Goal: Task Accomplishment & Management: Use online tool/utility

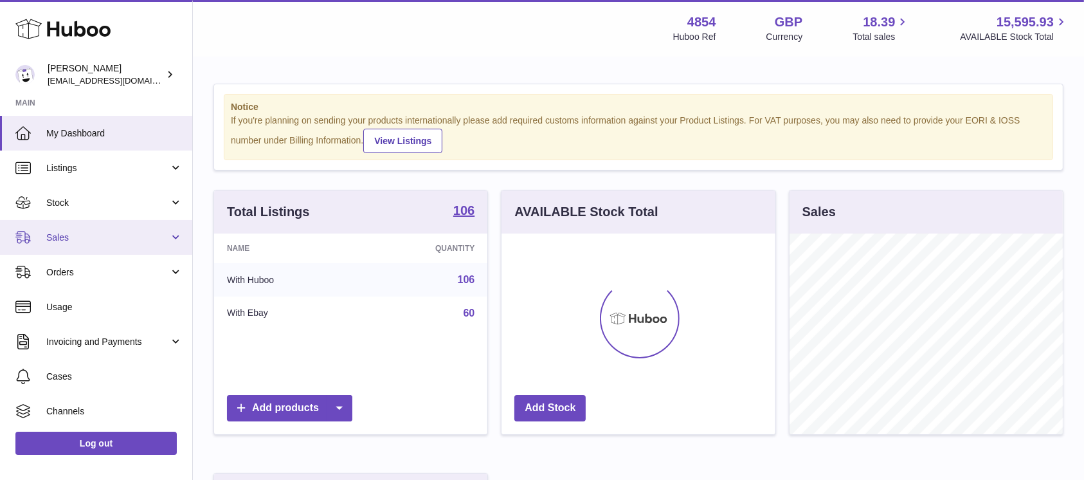
click at [131, 237] on span "Sales" at bounding box center [107, 237] width 123 height 12
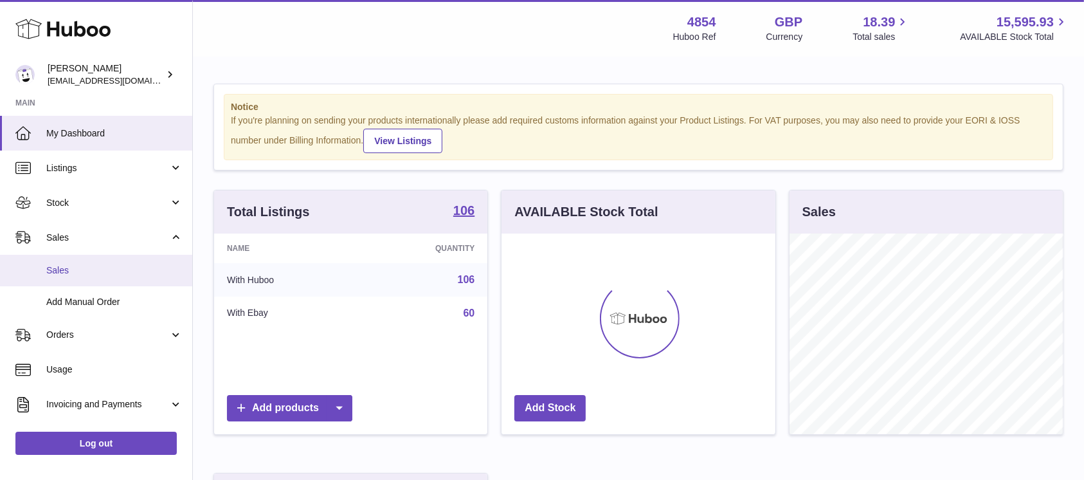
click at [109, 275] on span "Sales" at bounding box center [114, 270] width 136 height 12
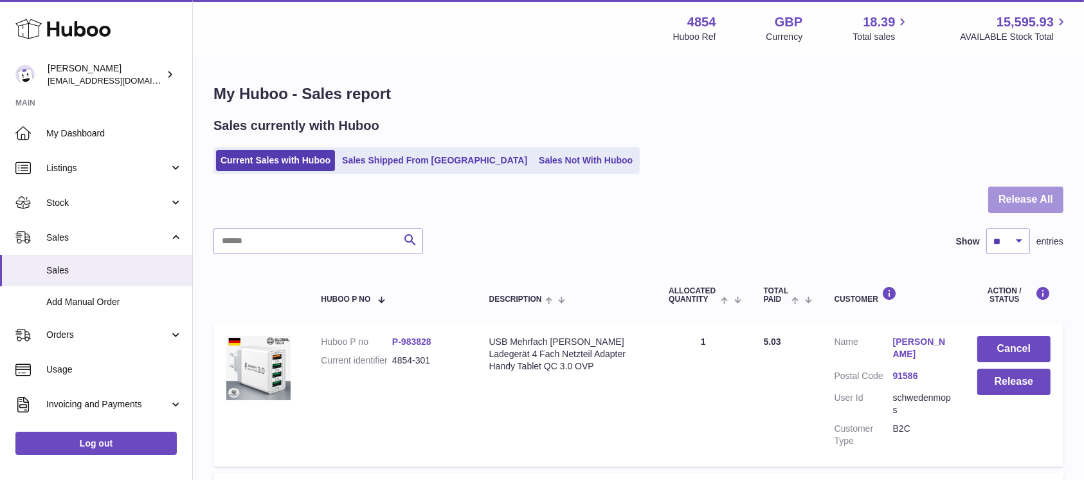
click at [1044, 198] on button "Release All" at bounding box center [1025, 199] width 75 height 26
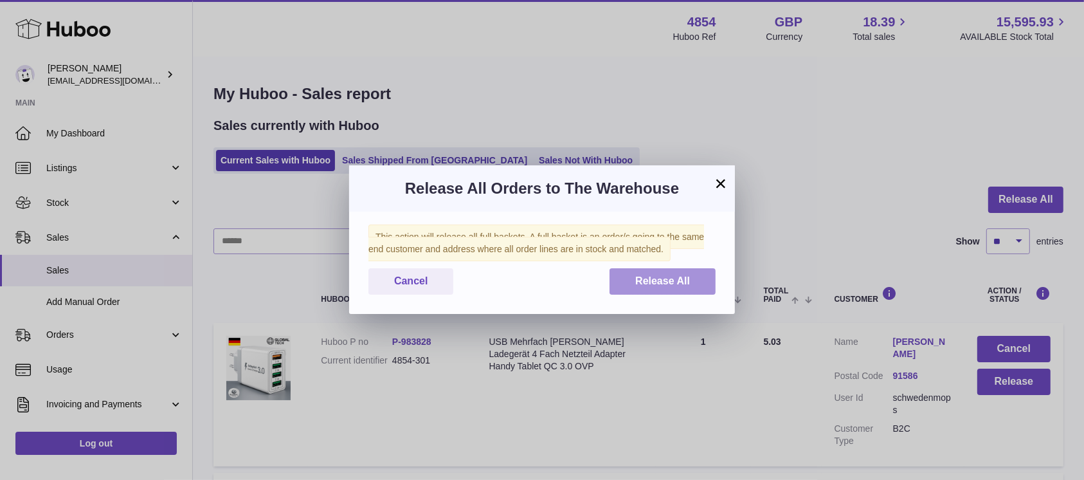
click at [624, 282] on button "Release All" at bounding box center [662, 281] width 106 height 26
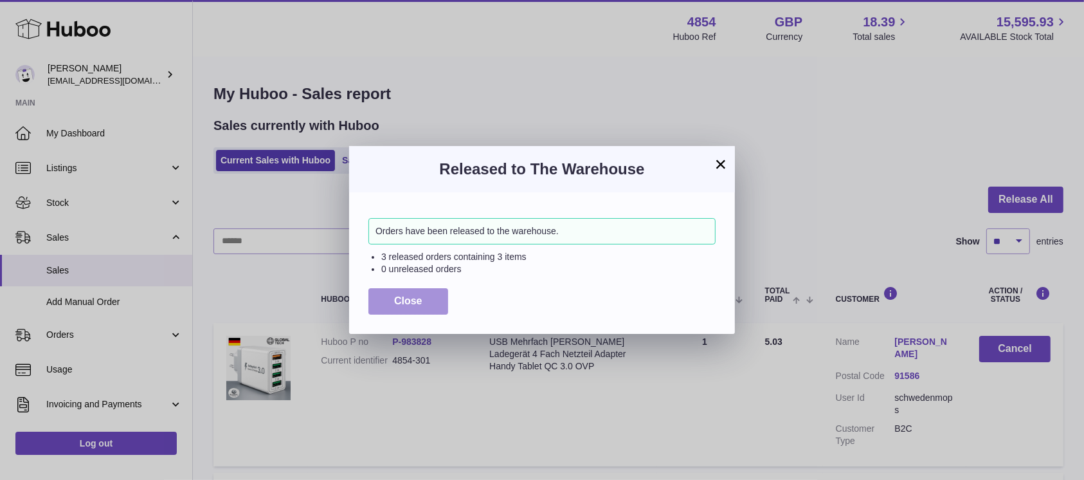
click at [429, 305] on button "Close" at bounding box center [408, 301] width 80 height 26
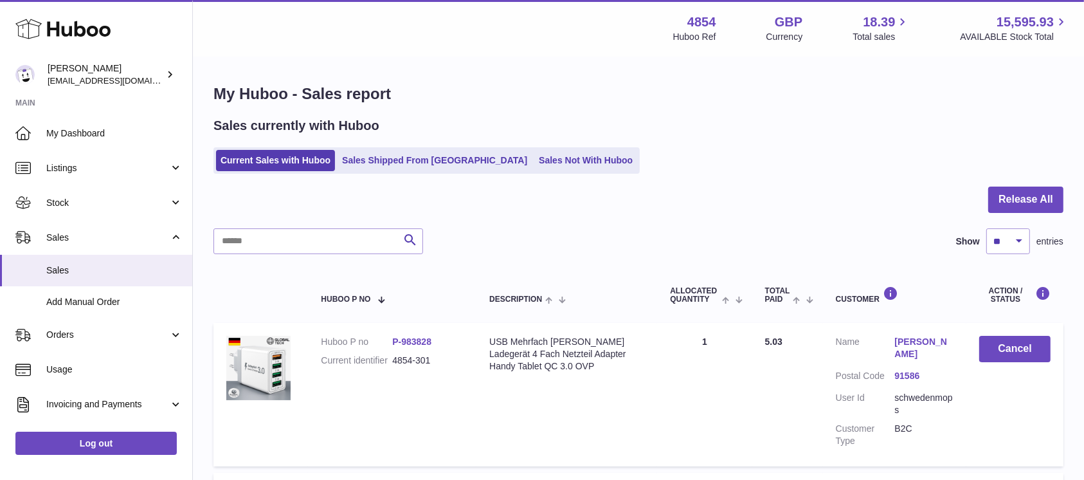
click at [494, 148] on ul "Current Sales with Huboo Sales Shipped From Huboo Sales Not With Huboo" at bounding box center [426, 160] width 426 height 26
click at [534, 154] on link "Sales Not With Huboo" at bounding box center [585, 160] width 103 height 21
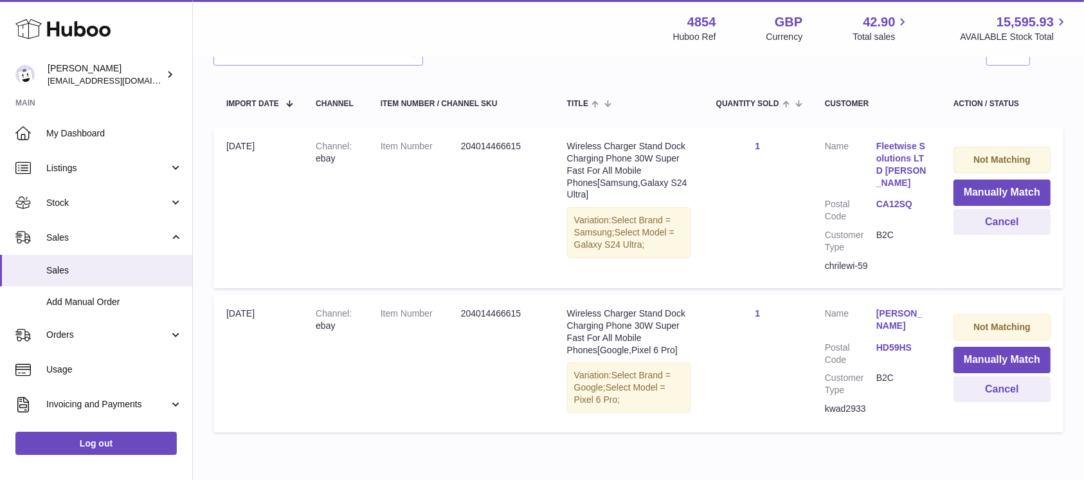
scroll to position [190, 0]
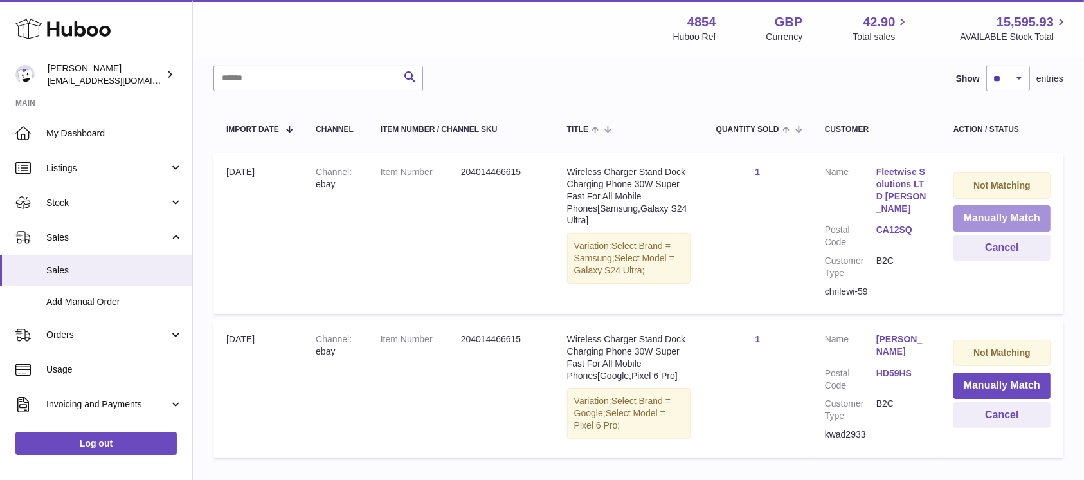
click at [959, 219] on button "Manually Match" at bounding box center [1001, 218] width 97 height 26
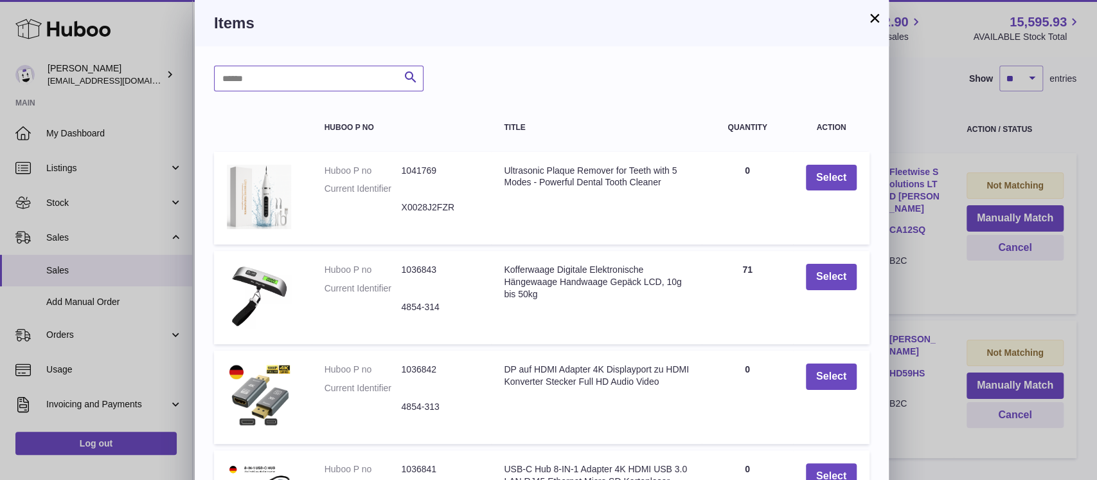
click at [273, 85] on input "text" at bounding box center [319, 79] width 210 height 26
type input "*****"
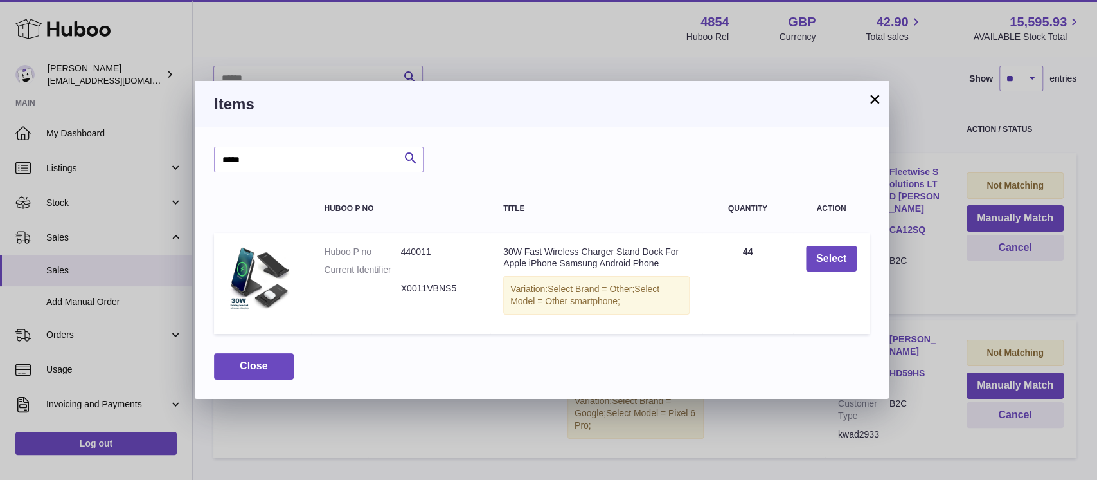
drag, startPoint x: 820, startPoint y: 235, endPoint x: 824, endPoint y: 255, distance: 19.7
click at [821, 244] on td "Select" at bounding box center [831, 284] width 77 height 102
click at [824, 255] on button "Select" at bounding box center [831, 259] width 51 height 26
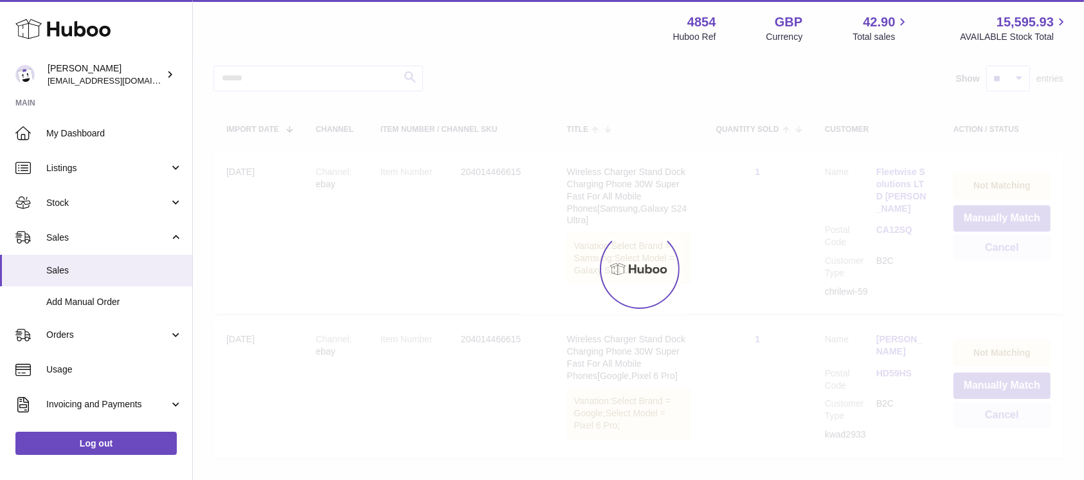
scroll to position [108, 0]
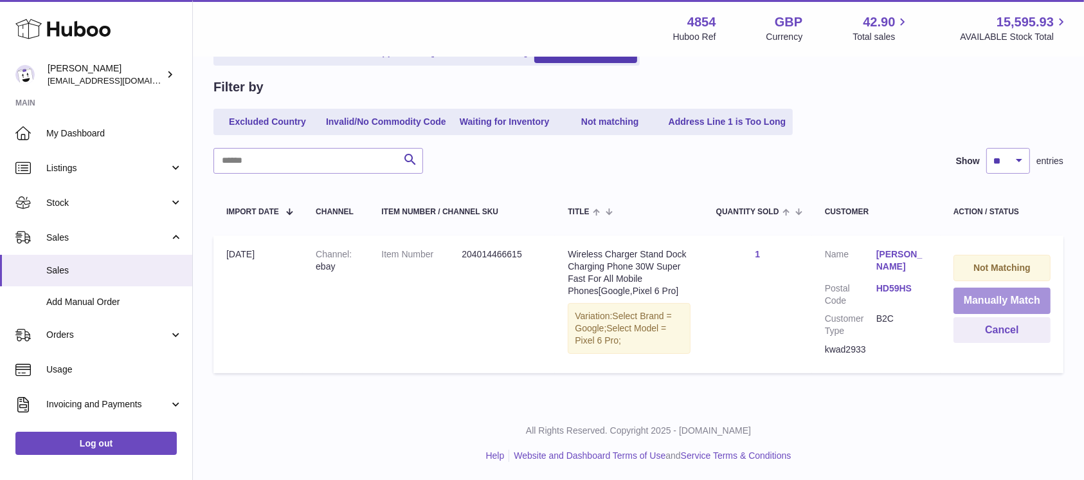
click at [988, 292] on button "Manually Match" at bounding box center [1001, 300] width 97 height 26
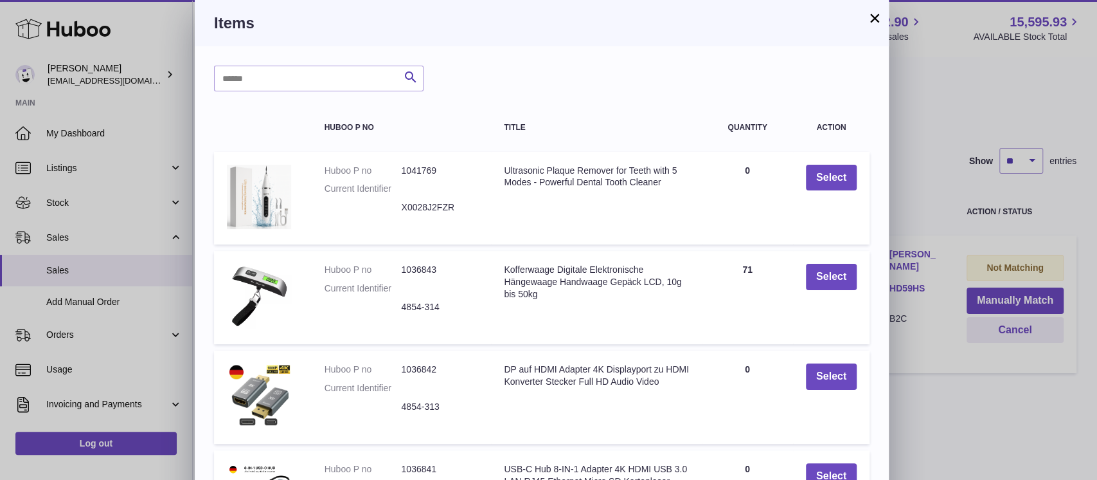
click at [257, 105] on table "Huboo P no Title Quantity Action Huboo P no 1041769 Current Identifier X0028J2F…" at bounding box center [542, 376] width 656 height 545
click at [275, 82] on input "text" at bounding box center [319, 79] width 210 height 26
type input "*****"
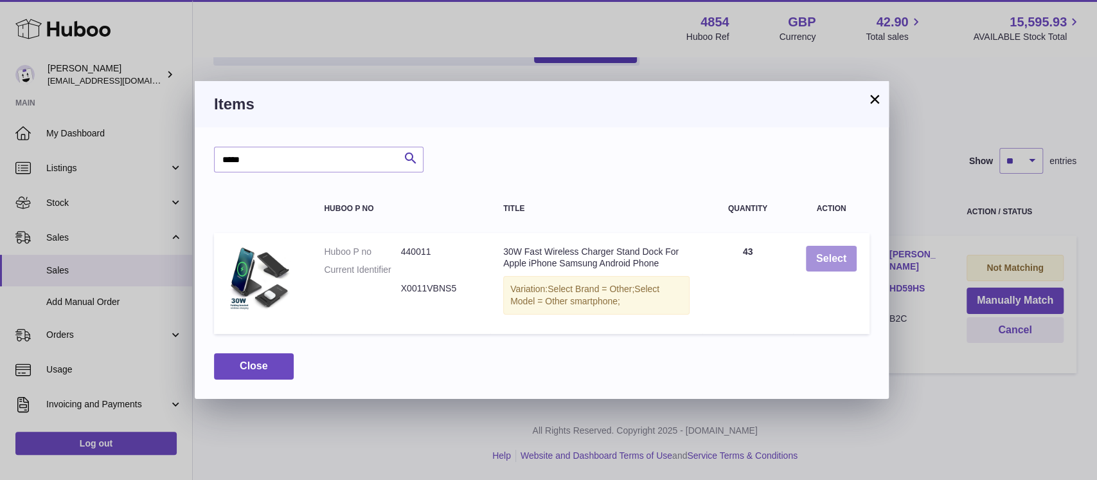
click at [838, 255] on button "Select" at bounding box center [831, 259] width 51 height 26
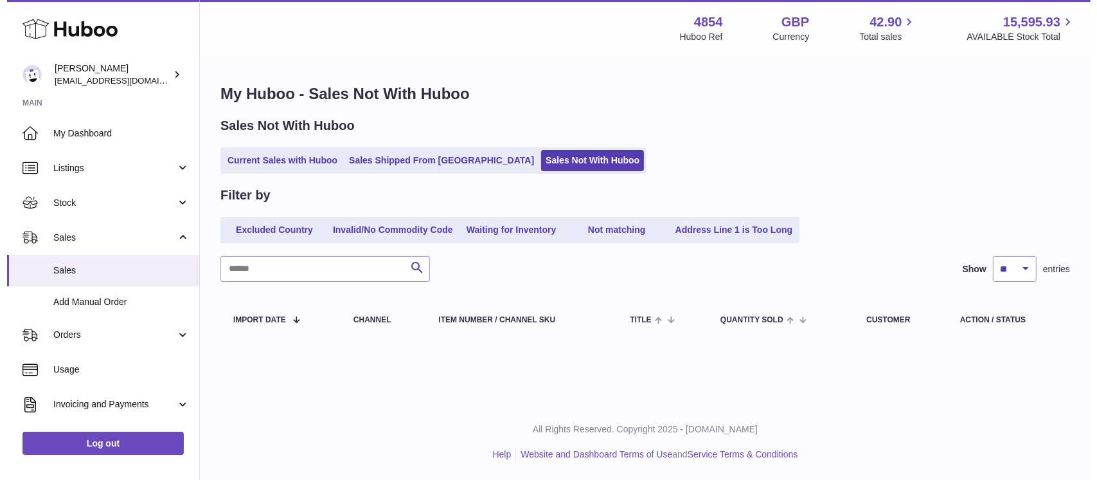
scroll to position [0, 0]
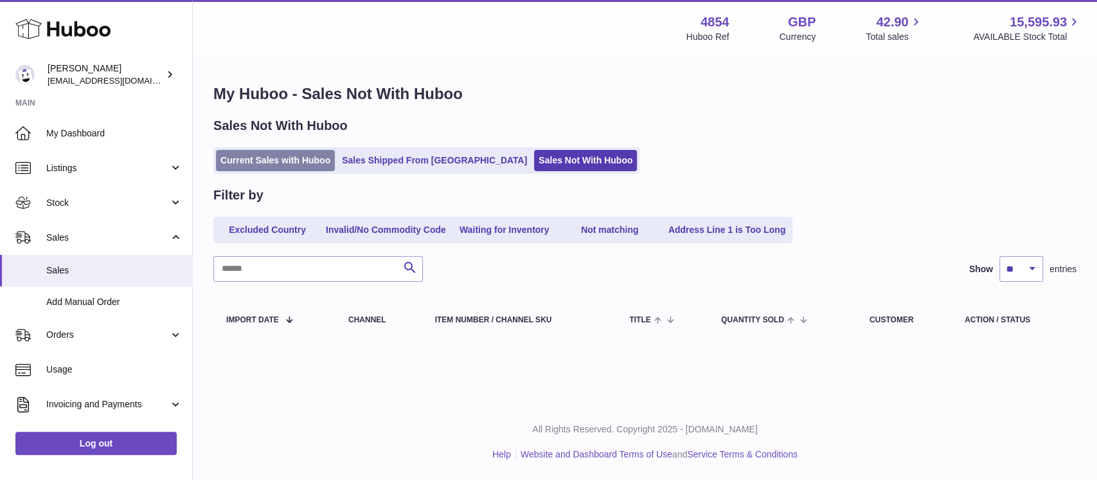
click at [315, 158] on link "Current Sales with Huboo" at bounding box center [275, 160] width 119 height 21
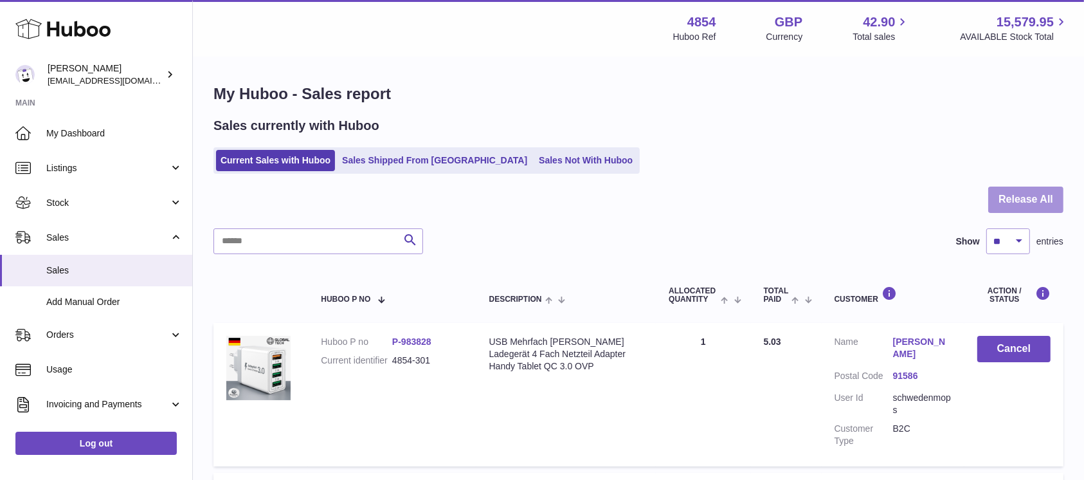
click at [1029, 195] on button "Release All" at bounding box center [1025, 199] width 75 height 26
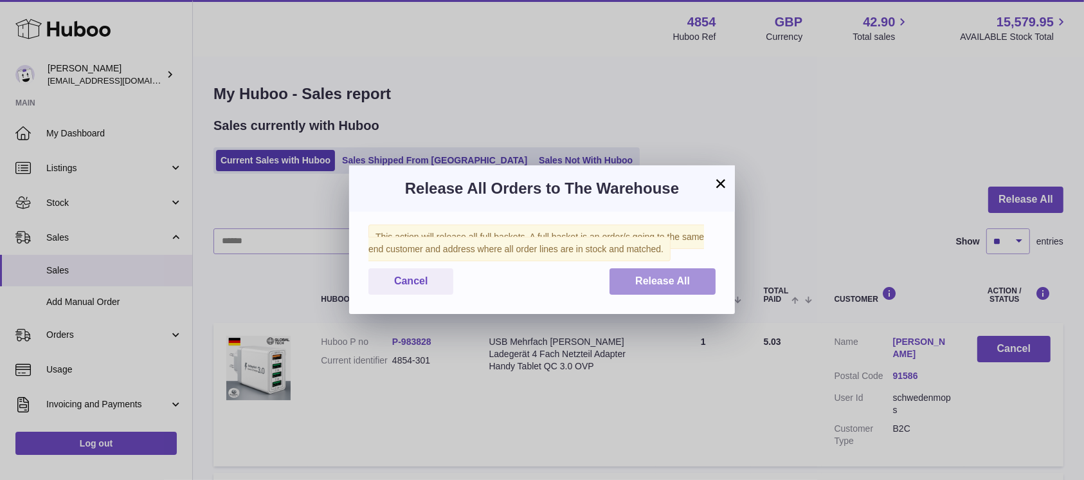
click at [677, 294] on button "Release All" at bounding box center [662, 281] width 106 height 26
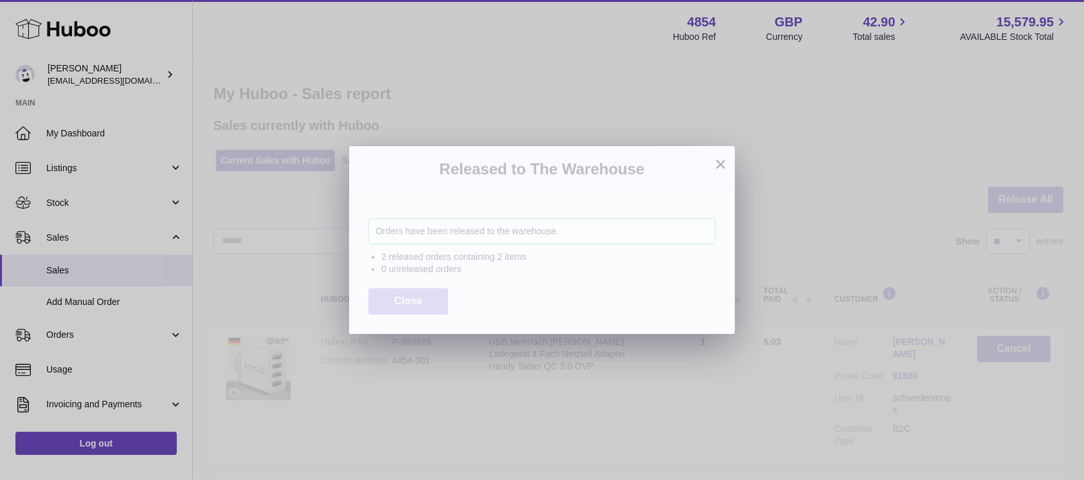
click at [413, 298] on span "Close" at bounding box center [408, 300] width 28 height 11
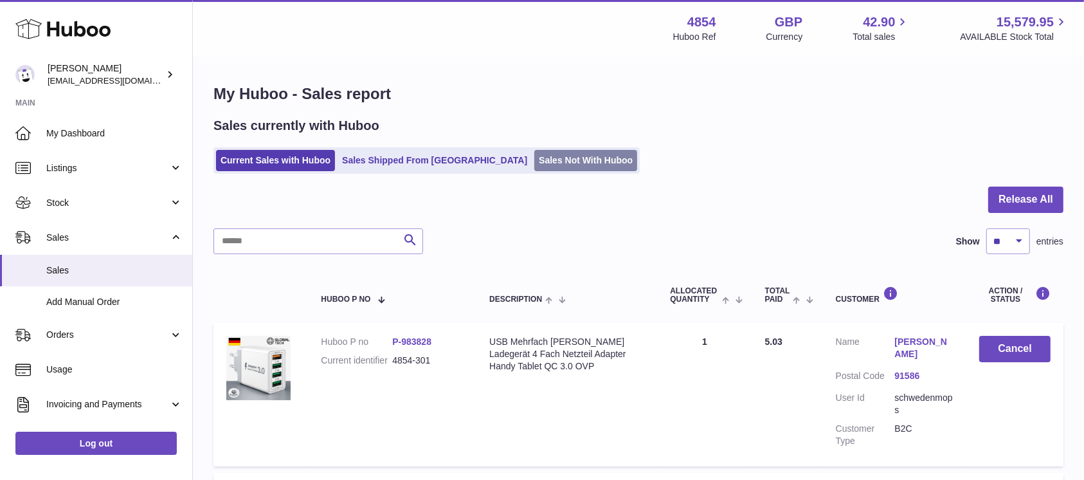
click at [534, 169] on link "Sales Not With Huboo" at bounding box center [585, 160] width 103 height 21
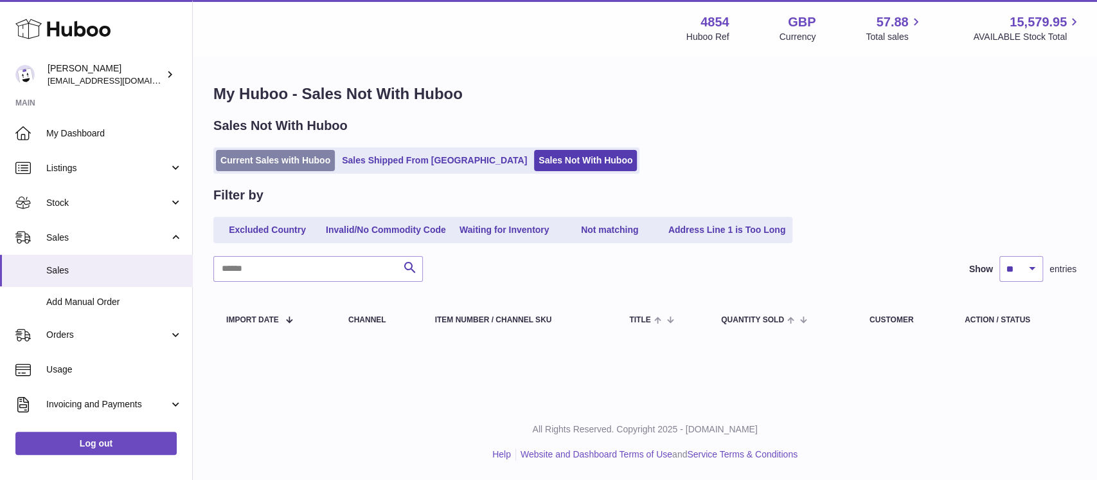
click at [312, 159] on link "Current Sales with Huboo" at bounding box center [275, 160] width 119 height 21
